Goal: Information Seeking & Learning: Find specific fact

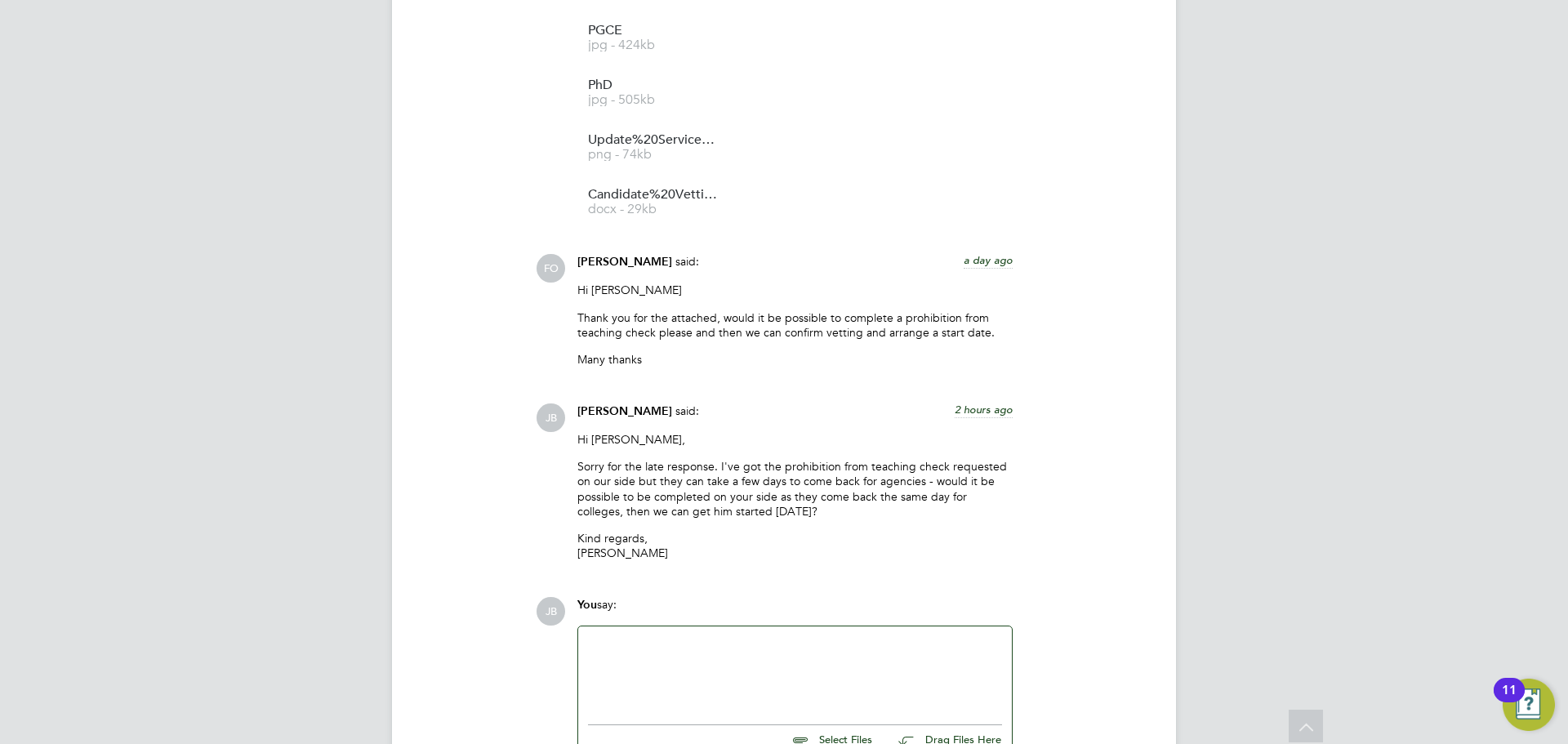
scroll to position [2559, 0]
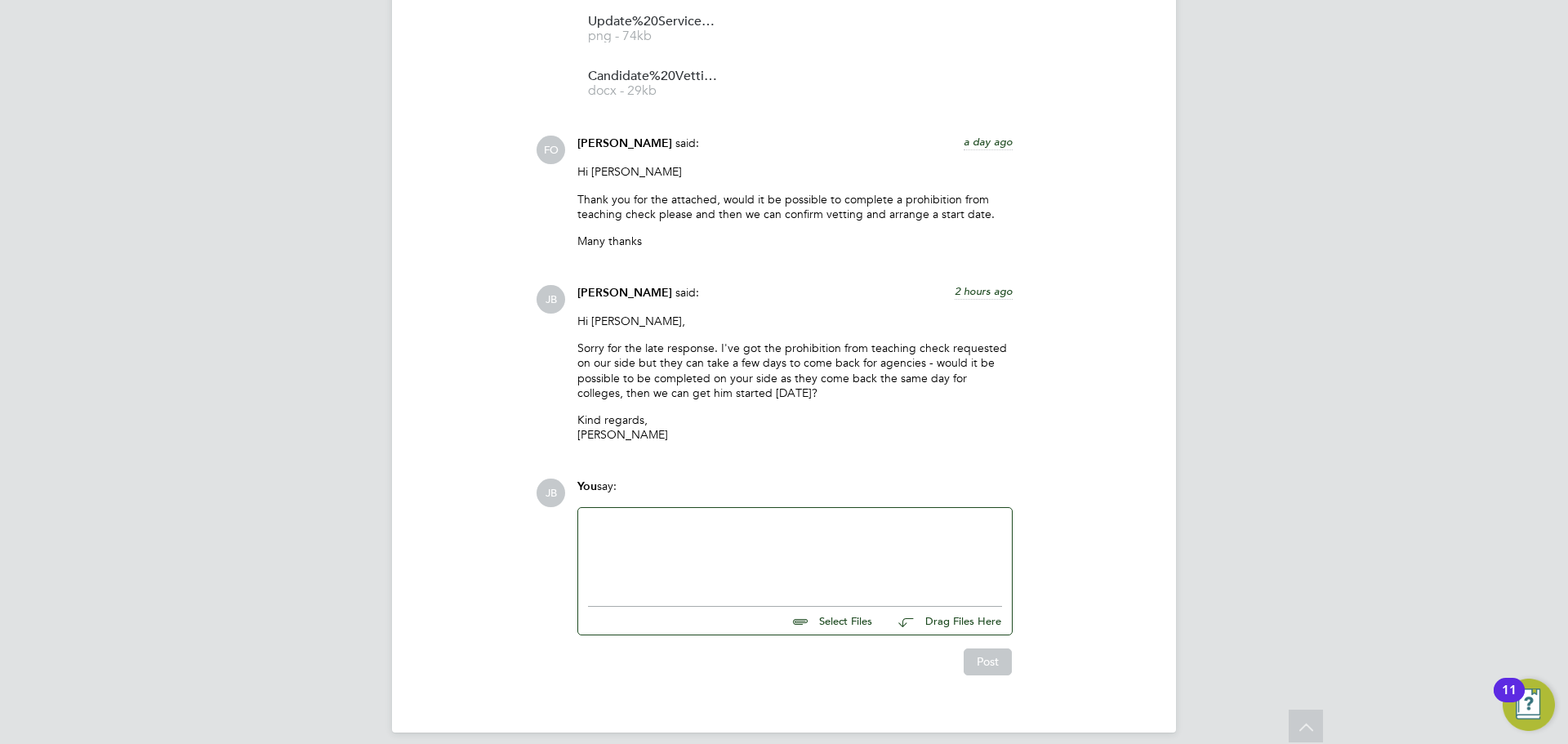
scroll to position [2559, 0]
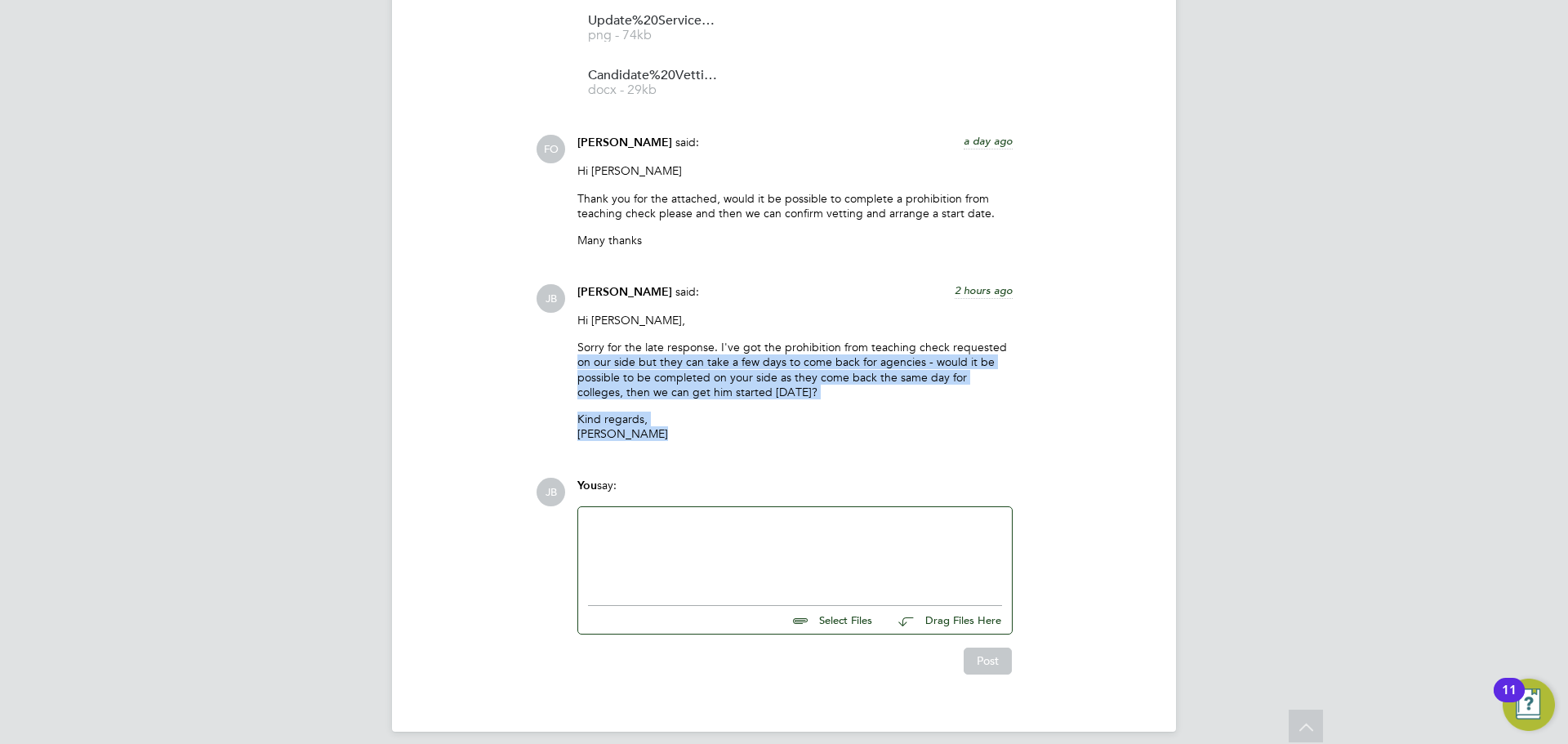
drag, startPoint x: 666, startPoint y: 417, endPoint x: 622, endPoint y: 370, distance: 64.4
click at [572, 345] on div "[PERSON_NAME] said: 2 hours ago Hi [PERSON_NAME], Sorry for the late response. …" at bounding box center [796, 368] width 452 height 169
click at [625, 372] on p "Sorry for the late response. I've got the prohibition from teaching check reque…" at bounding box center [796, 370] width 436 height 60
click at [802, 389] on div "Hi [PERSON_NAME], Sorry for the late response. I've got the prohibition from te…" at bounding box center [796, 382] width 436 height 140
click at [803, 378] on p "Sorry for the late response. I've got the prohibition from teaching check reque…" at bounding box center [796, 370] width 436 height 60
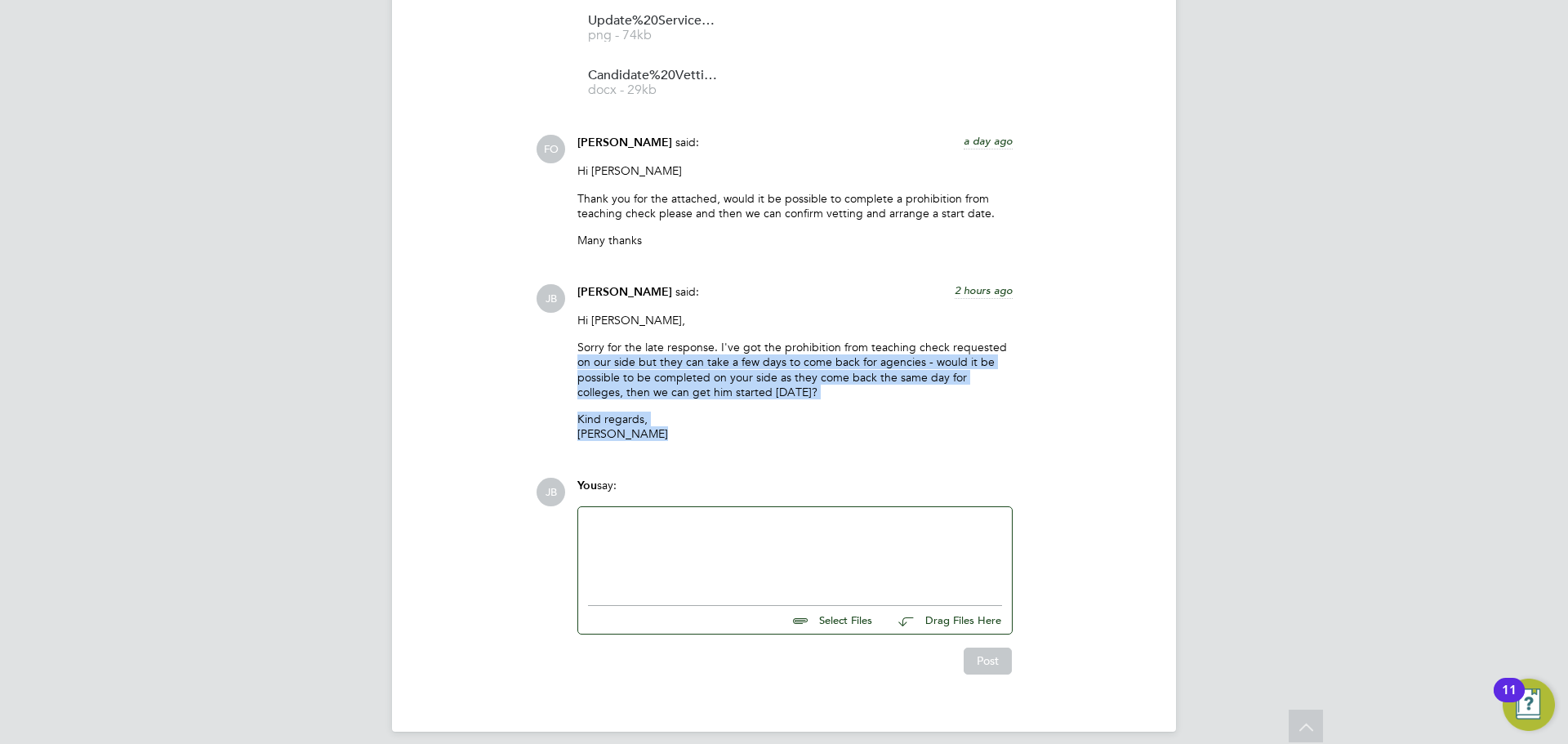
click at [813, 396] on div "Hi [PERSON_NAME], Sorry for the late response. I've got the prohibition from te…" at bounding box center [796, 382] width 436 height 140
click at [757, 370] on p "Sorry for the late response. I've got the prohibition from teaching check reque…" at bounding box center [796, 370] width 436 height 60
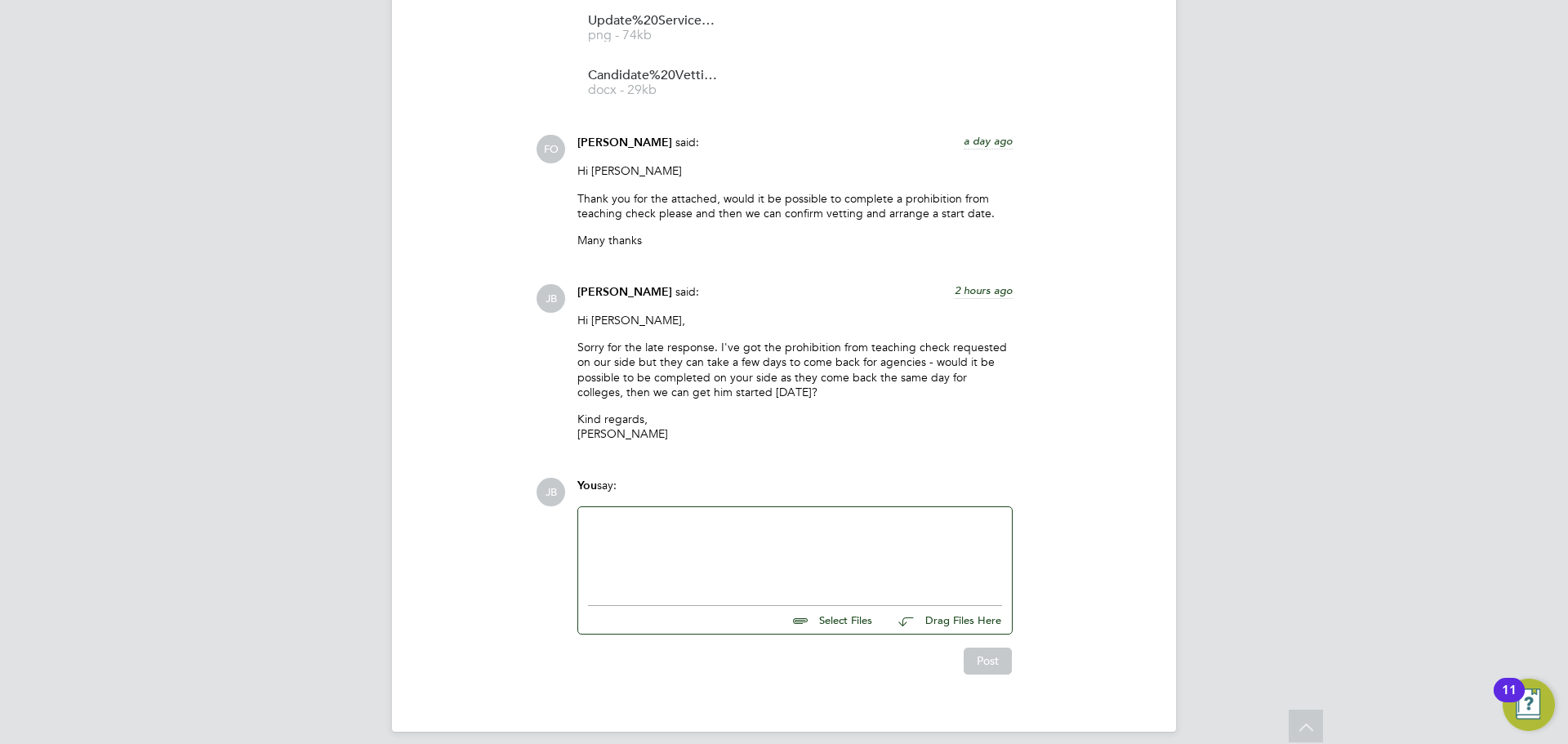
drag, startPoint x: 791, startPoint y: 380, endPoint x: 571, endPoint y: 325, distance: 226.8
click at [571, 325] on div "[PERSON_NAME] said: 2 hours ago Hi [PERSON_NAME], Sorry for the late response. …" at bounding box center [796, 368] width 452 height 169
copy p "Sorry for the late response. I've got the prohibition from teaching check reque…"
